Goal: Find specific page/section: Find specific page/section

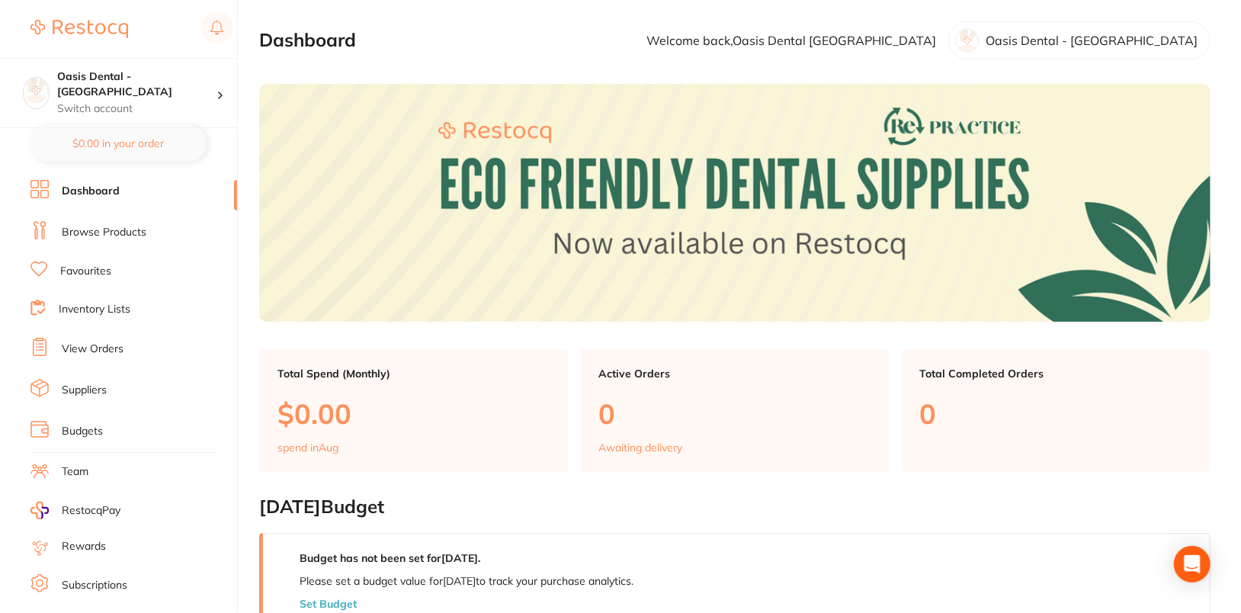
click at [112, 229] on link "Browse Products" at bounding box center [104, 232] width 85 height 15
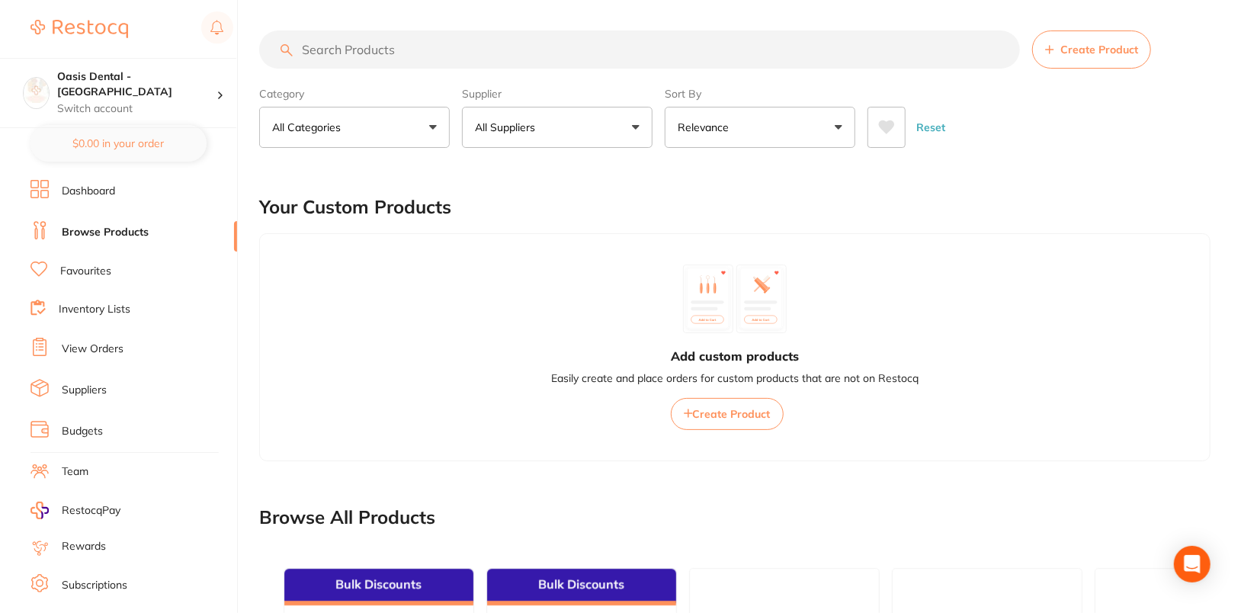
click at [710, 43] on input "search" at bounding box center [639, 49] width 761 height 38
paste input "765233"
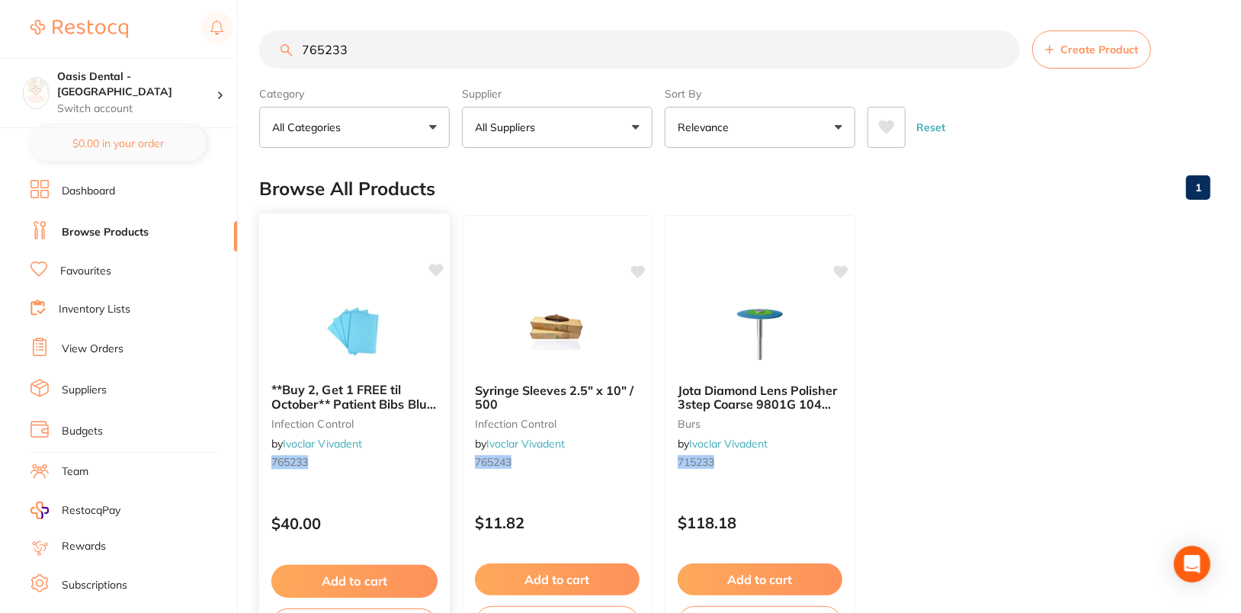
type input "765233"
click at [386, 325] on img at bounding box center [354, 331] width 100 height 77
